Goal: Transaction & Acquisition: Purchase product/service

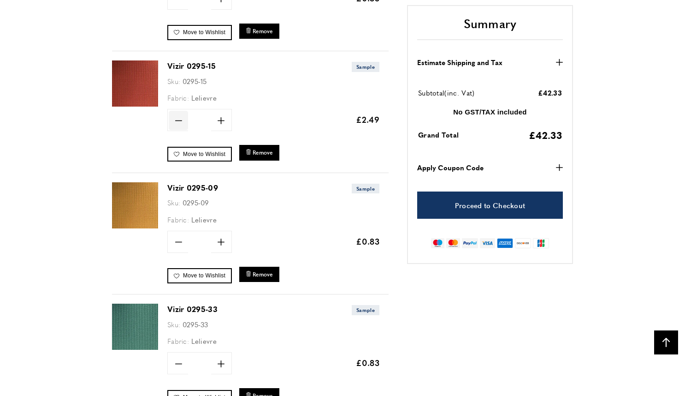
scroll to position [0, 778]
click at [177, 117] on icon "minus" at bounding box center [178, 120] width 7 height 7
type input "*"
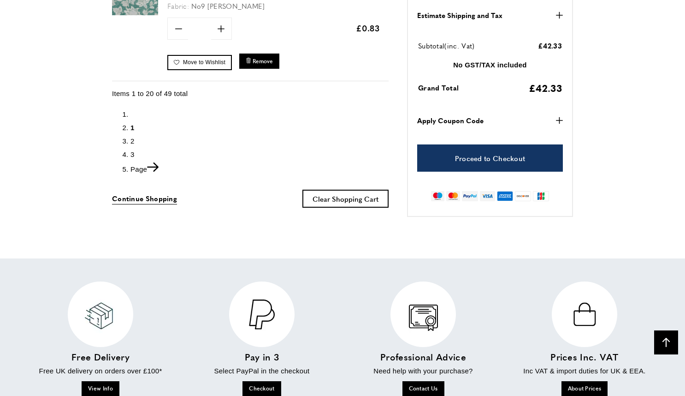
scroll to position [2618, 0]
click at [157, 162] on icon "Next" at bounding box center [153, 166] width 12 height 9
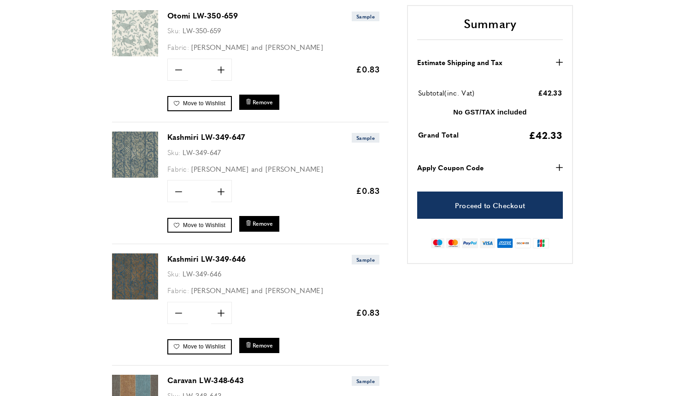
scroll to position [275, 0]
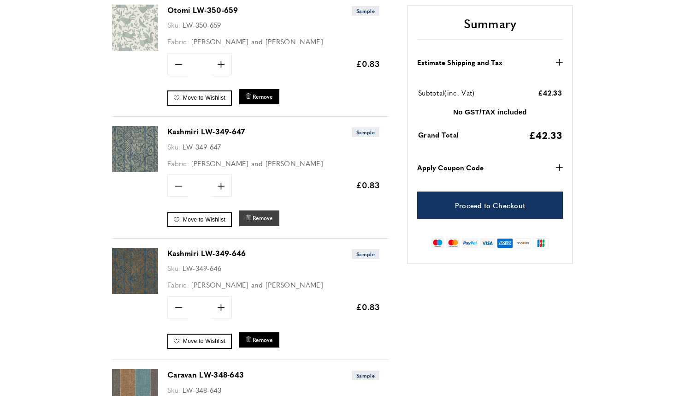
click at [264, 216] on span "Remove" at bounding box center [263, 218] width 20 height 8
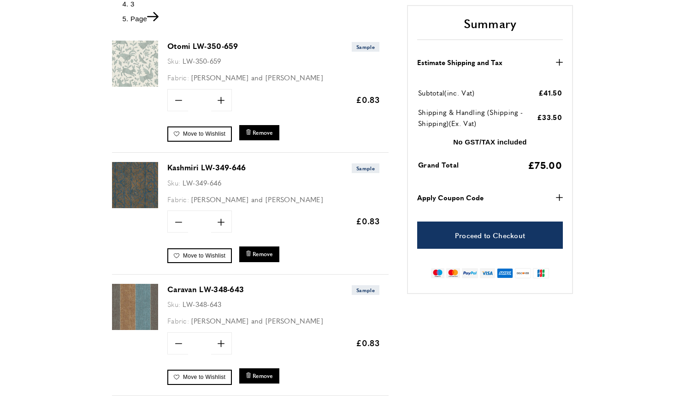
scroll to position [238, 0]
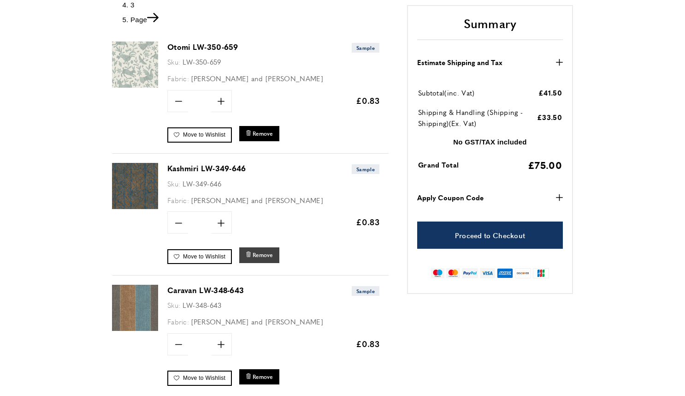
click at [257, 252] on span "Remove" at bounding box center [263, 255] width 20 height 8
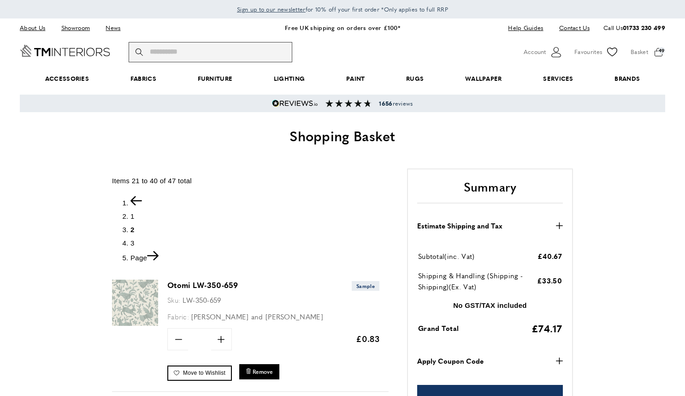
click at [163, 52] on input "Search" at bounding box center [211, 52] width 164 height 20
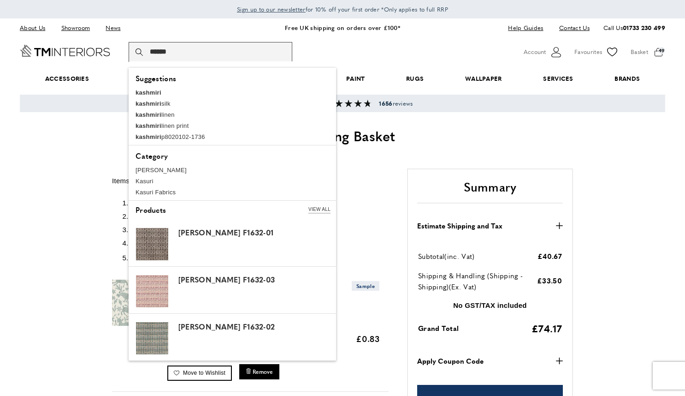
type input "******"
drag, startPoint x: 153, startPoint y: 67, endPoint x: 148, endPoint y: 91, distance: 25.0
click at [148, 91] on b "kashmiri" at bounding box center [149, 92] width 26 height 7
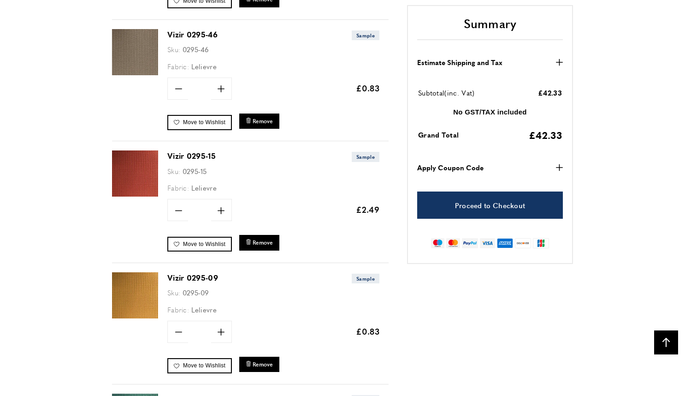
scroll to position [725, 0]
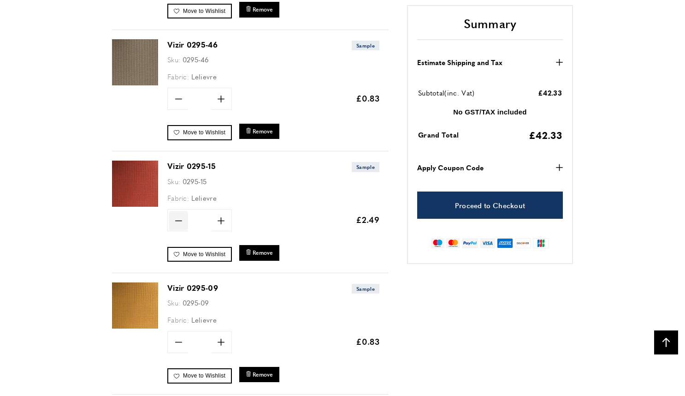
click at [179, 219] on icon "minus" at bounding box center [178, 220] width 7 height 7
type input "*"
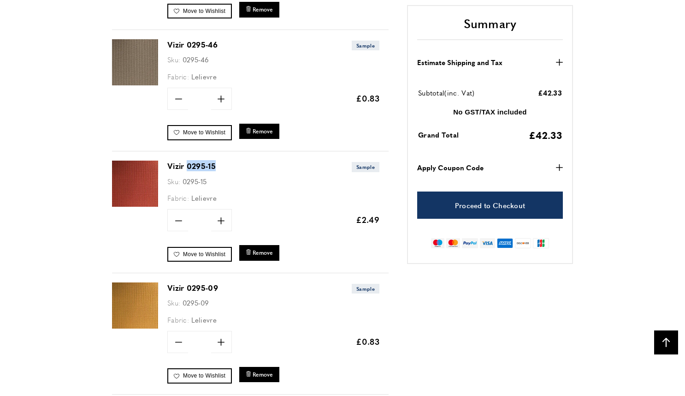
drag, startPoint x: 218, startPoint y: 164, endPoint x: 189, endPoint y: 165, distance: 29.1
click at [188, 164] on h3 "Vizir 0295-15 Sample" at bounding box center [273, 165] width 212 height 11
copy link "0295-15"
click at [248, 249] on icon "bin" at bounding box center [249, 252] width 6 height 6
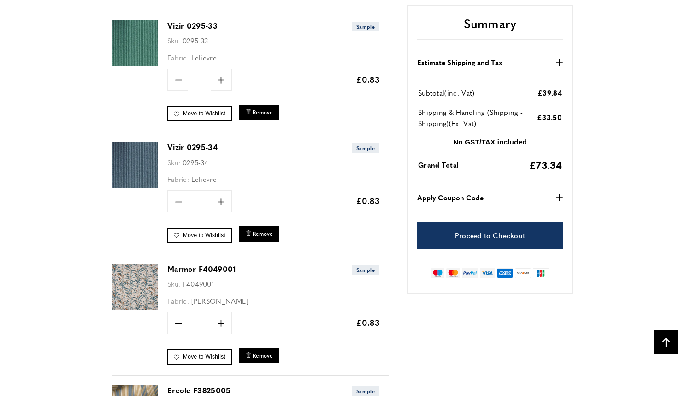
scroll to position [1002, 0]
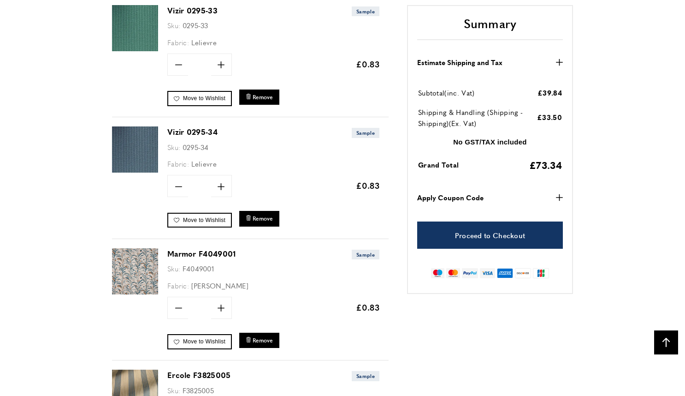
click at [130, 138] on img at bounding box center [135, 149] width 46 height 46
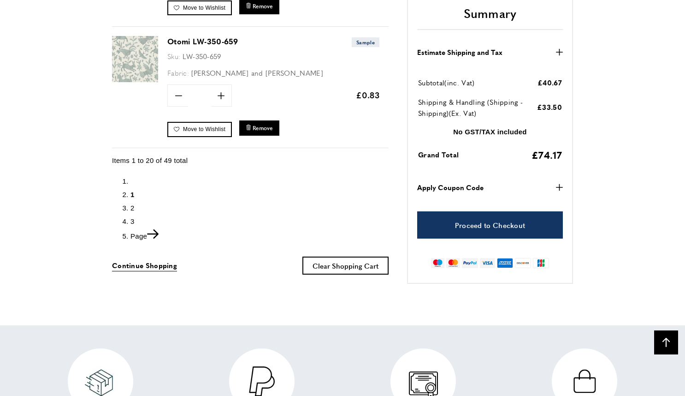
scroll to position [2555, 0]
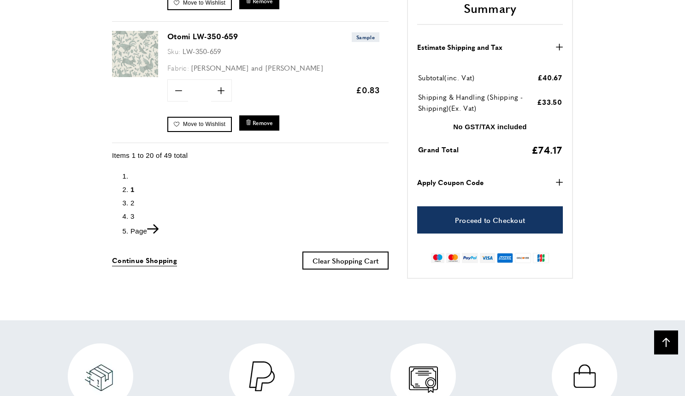
click at [155, 224] on icon "Next" at bounding box center [153, 228] width 12 height 9
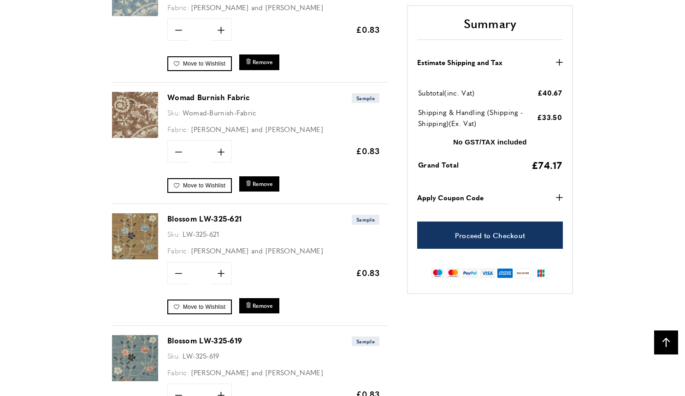
scroll to position [1672, 0]
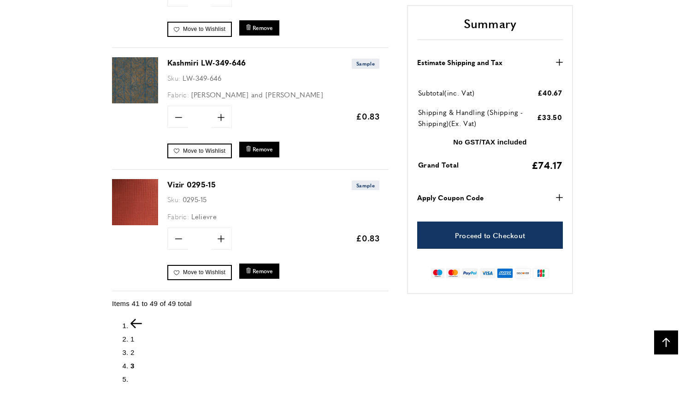
scroll to position [1080, 0]
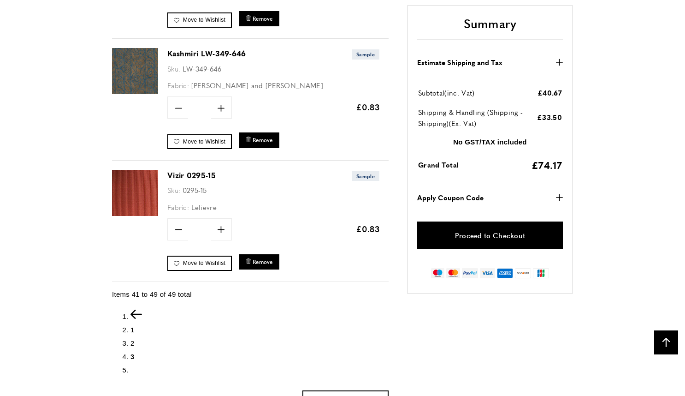
click at [496, 237] on link "Proceed to Checkout" at bounding box center [490, 234] width 146 height 27
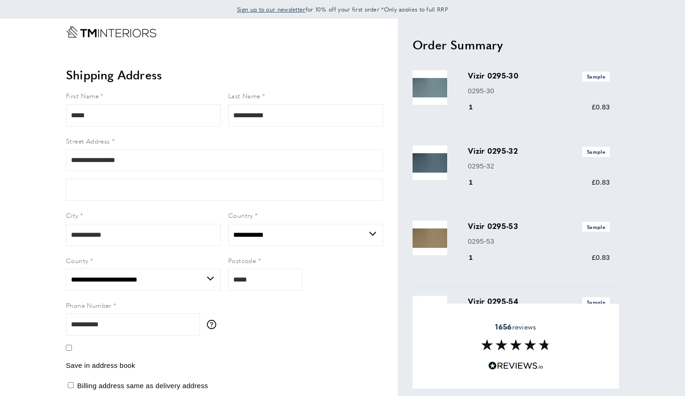
select select "**"
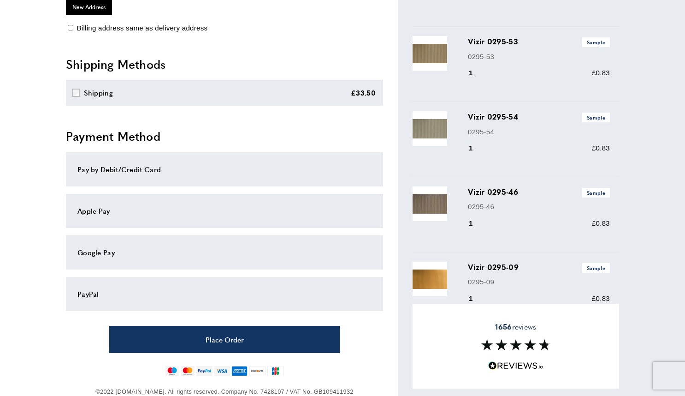
scroll to position [184, 0]
click at [87, 291] on div "PayPal" at bounding box center [224, 293] width 294 height 11
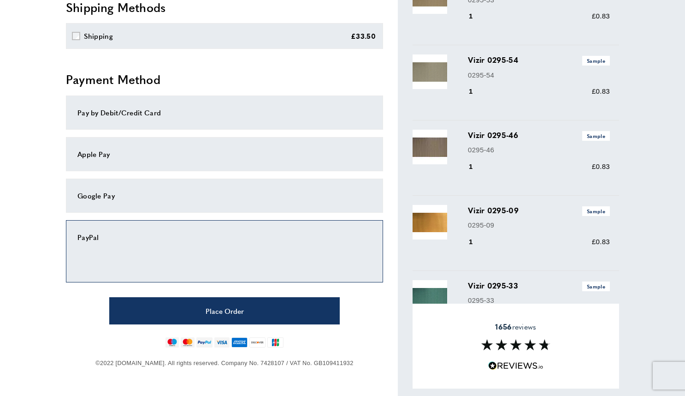
scroll to position [248, 0]
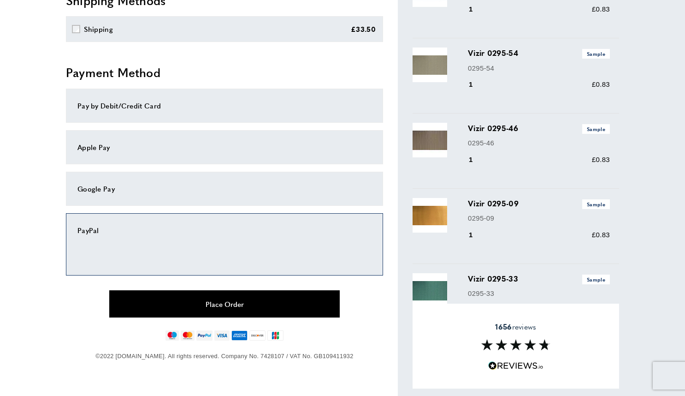
click at [210, 303] on button "Place Order" at bounding box center [224, 303] width 231 height 27
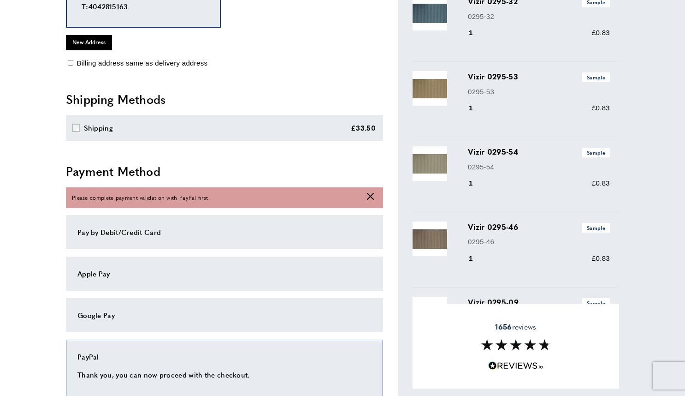
scroll to position [142, 0]
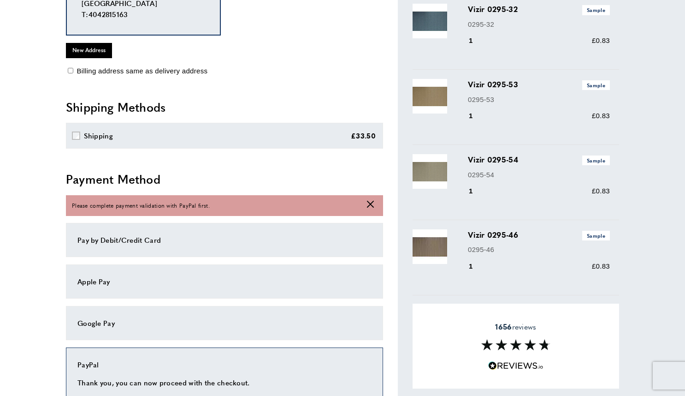
click at [248, 136] on label "Shipping £33.50" at bounding box center [224, 136] width 317 height 26
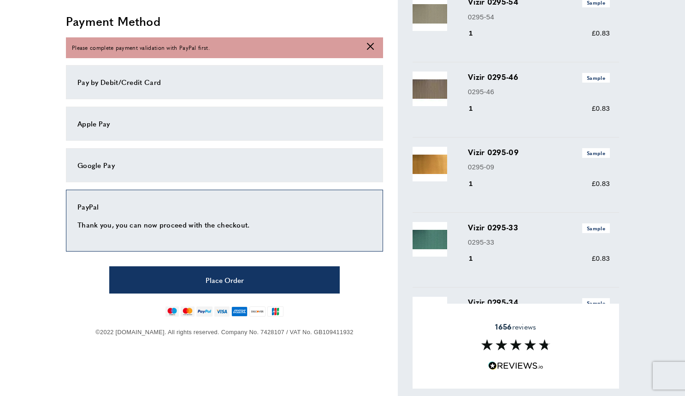
scroll to position [305, 0]
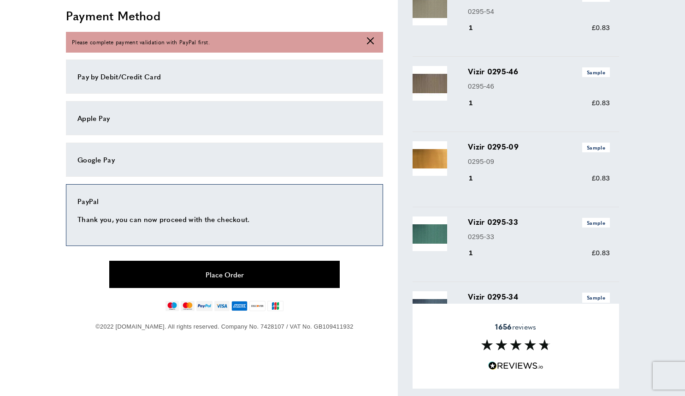
click at [224, 274] on button "Place Order" at bounding box center [224, 273] width 231 height 27
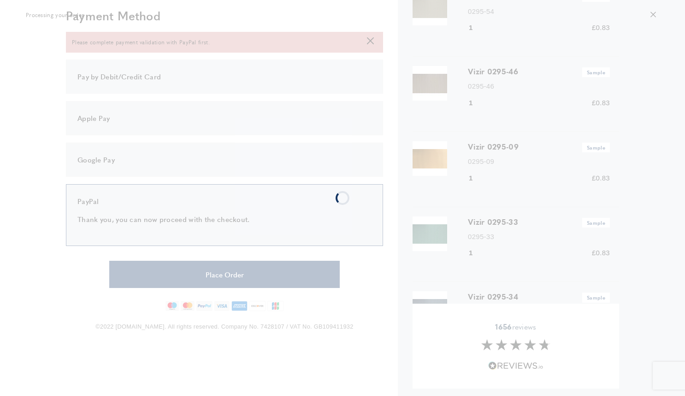
scroll to position [0, 0]
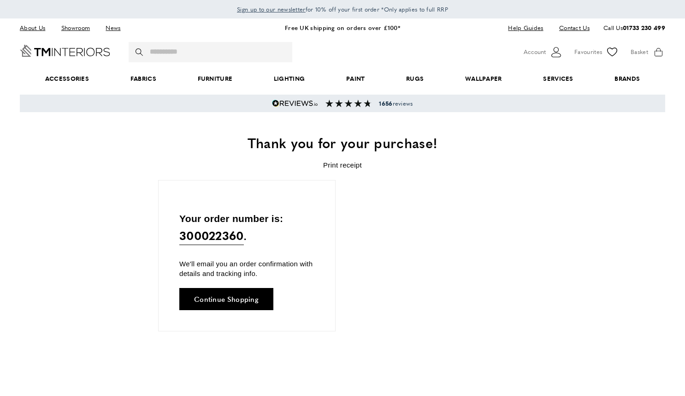
scroll to position [0, 130]
